Goal: Task Accomplishment & Management: Manage account settings

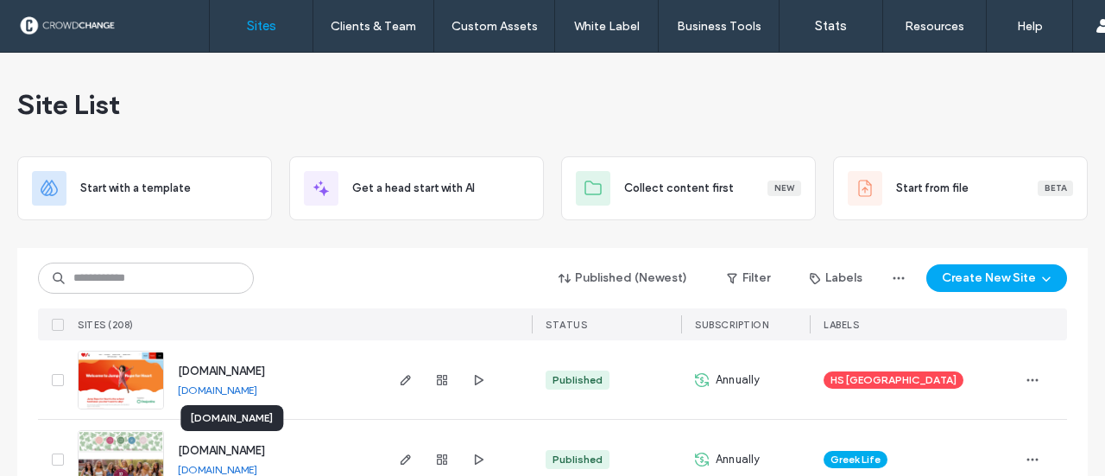
click at [224, 448] on span "[DOMAIN_NAME]" at bounding box center [221, 450] width 87 height 13
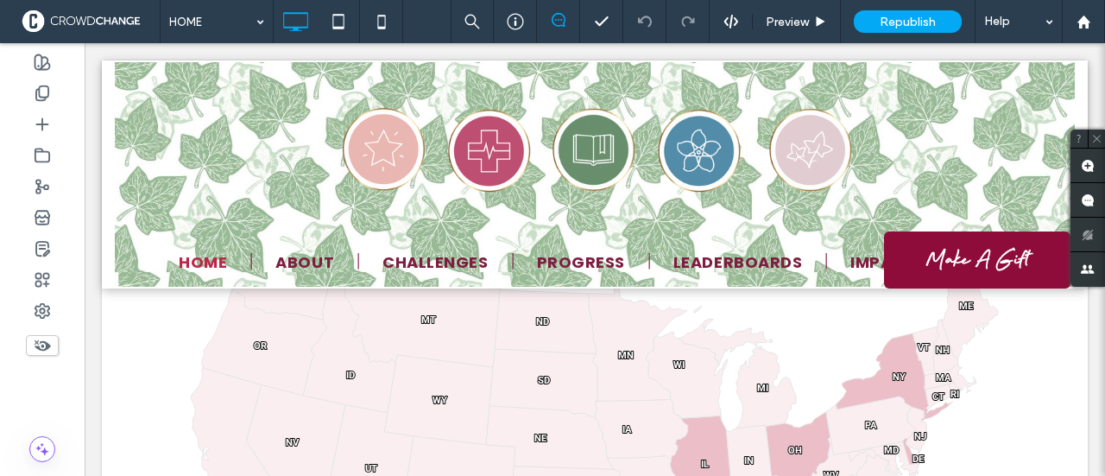
scroll to position [4217, 0]
